Goal: Find specific page/section: Find specific page/section

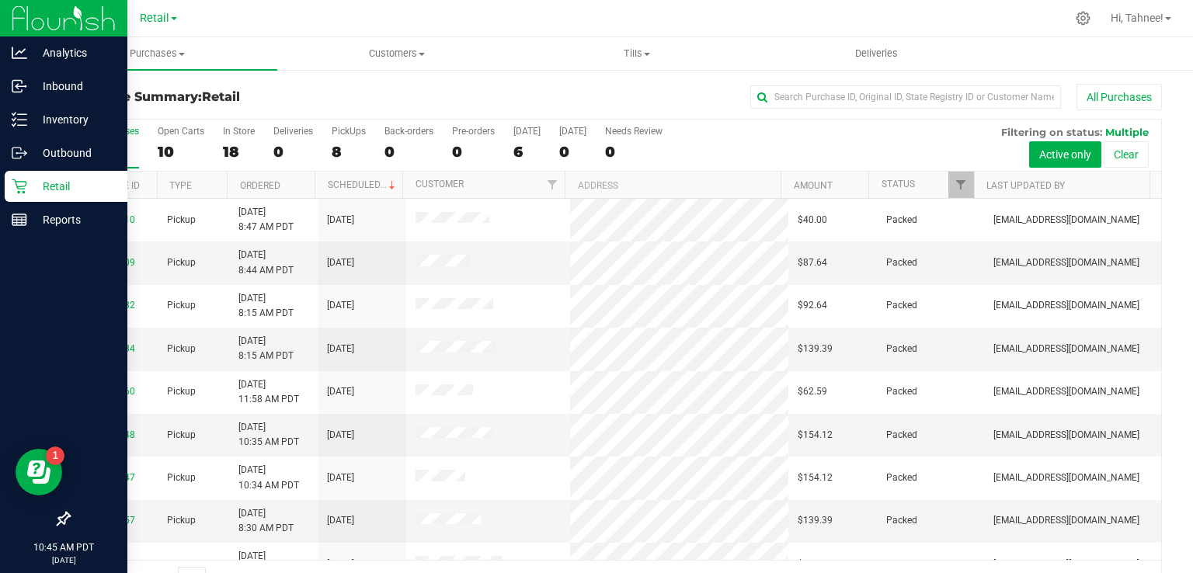
click at [75, 187] on p "Retail" at bounding box center [73, 186] width 93 height 19
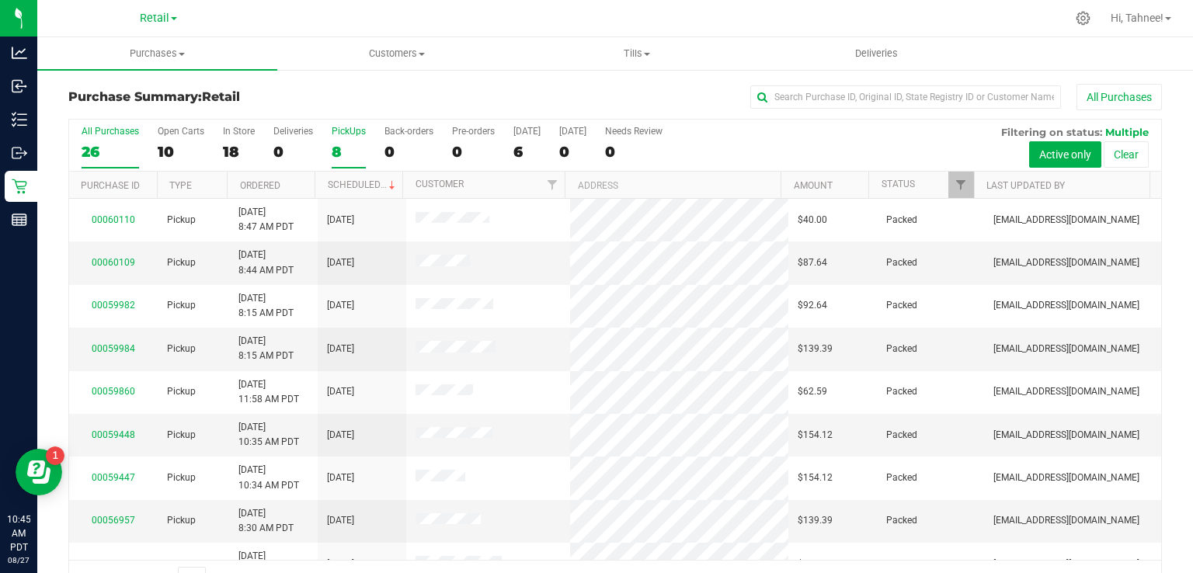
click at [342, 128] on div "PickUps" at bounding box center [349, 131] width 34 height 11
click at [0, 0] on input "PickUps 8" at bounding box center [0, 0] width 0 height 0
click at [163, 19] on span "Retail" at bounding box center [155, 19] width 30 height 14
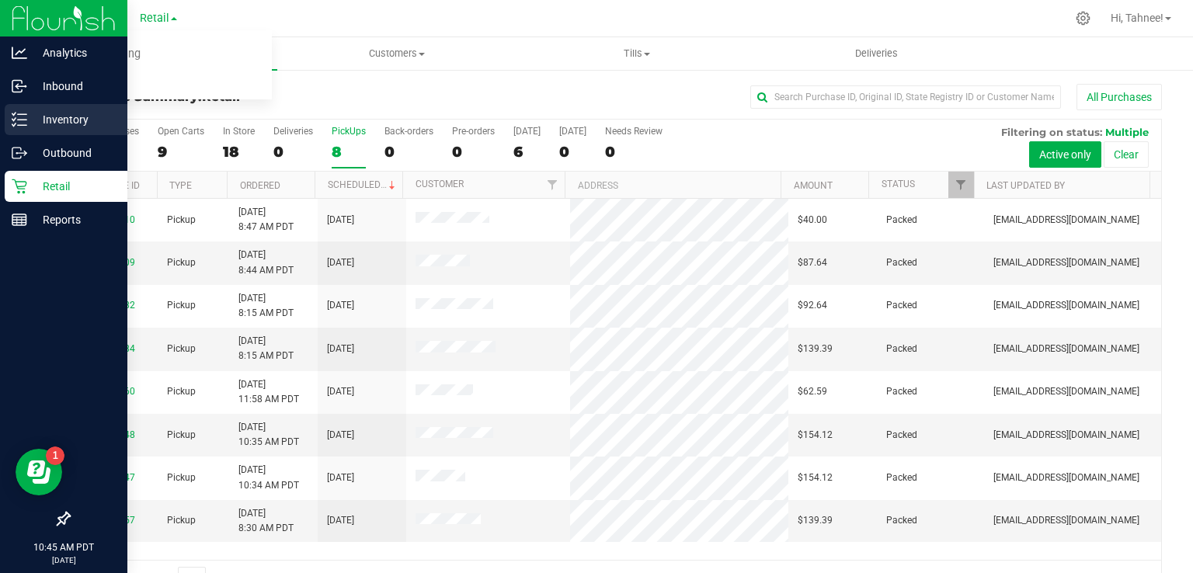
click at [22, 125] on line at bounding box center [22, 125] width 9 height 0
